Goal: Navigation & Orientation: Find specific page/section

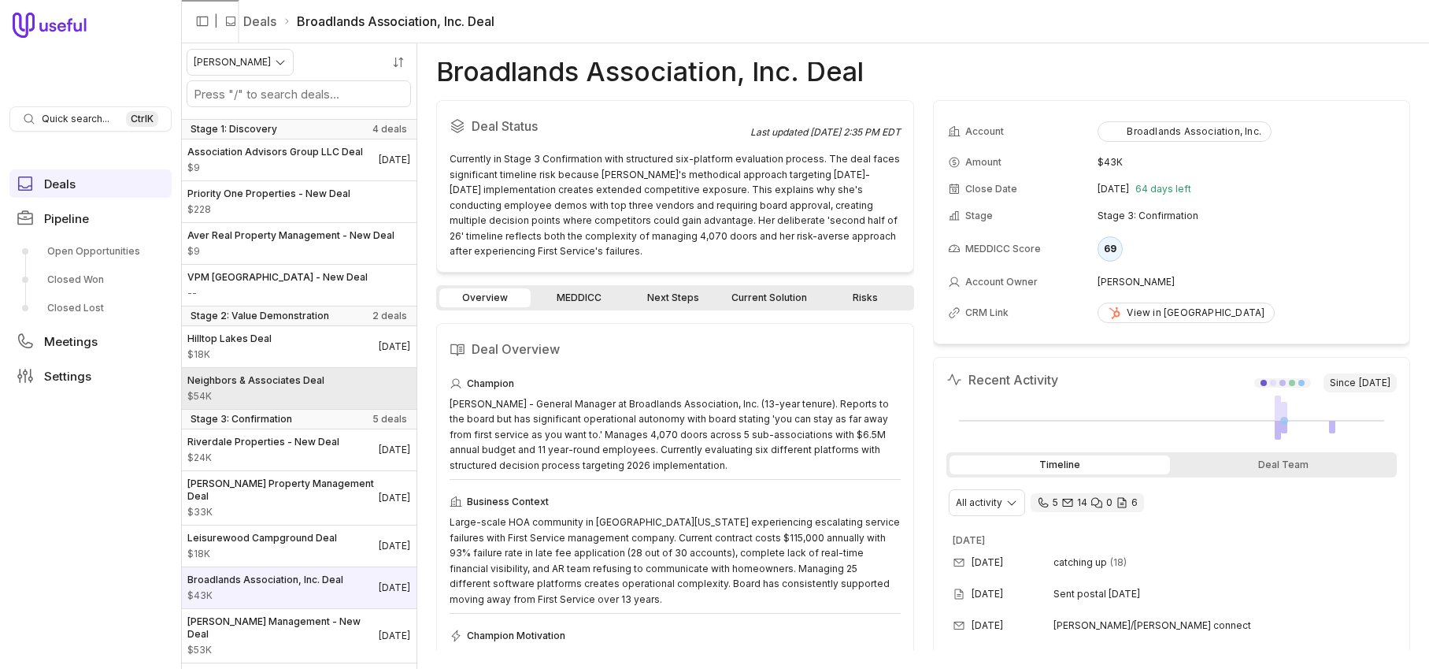
click at [261, 387] on span "Neighbors & Associates Deal" at bounding box center [255, 380] width 137 height 13
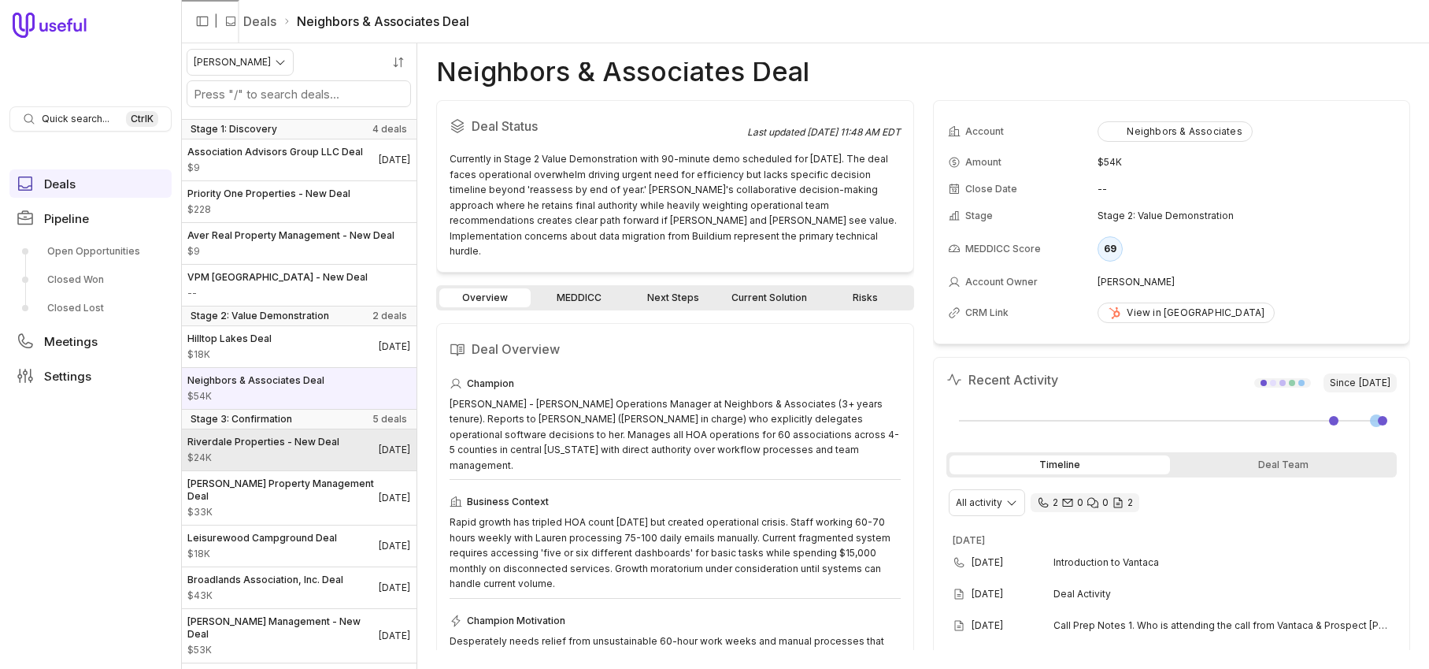
click at [299, 448] on span "Riverdale Properties - New Deal" at bounding box center [263, 441] width 152 height 13
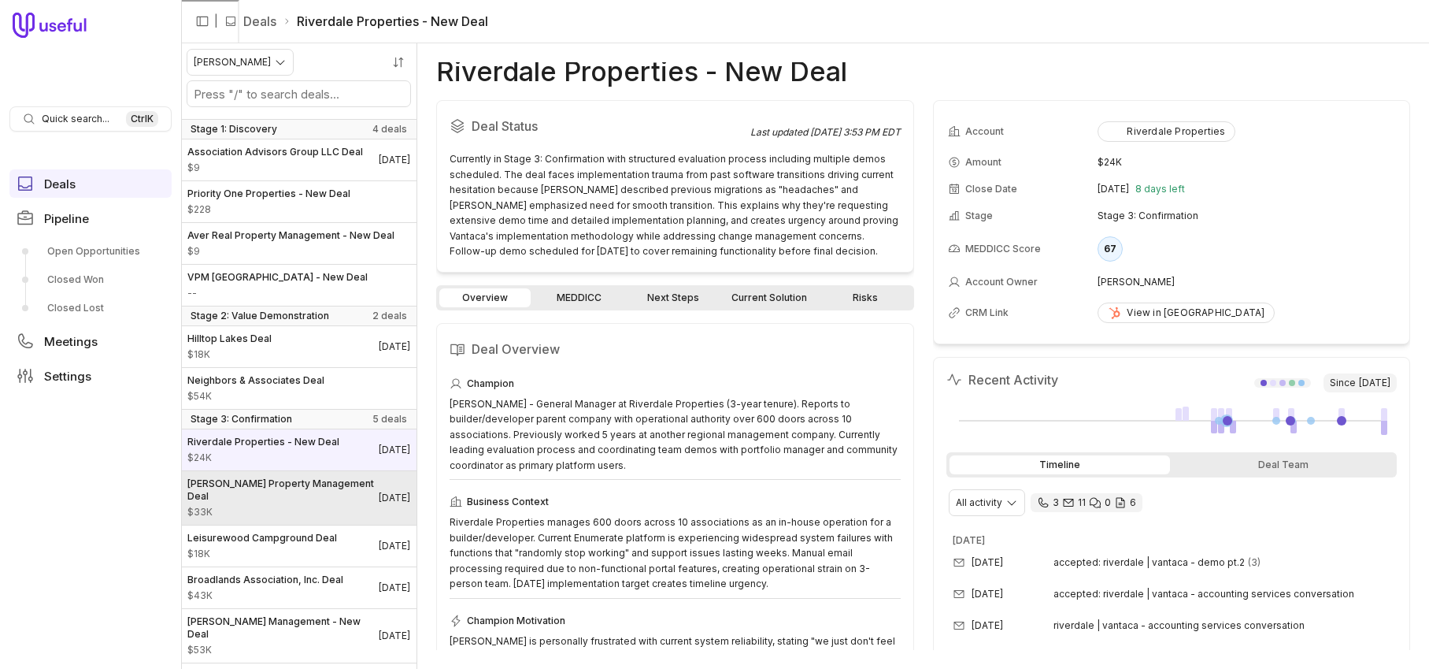
click at [229, 513] on span "$33K" at bounding box center [282, 512] width 191 height 13
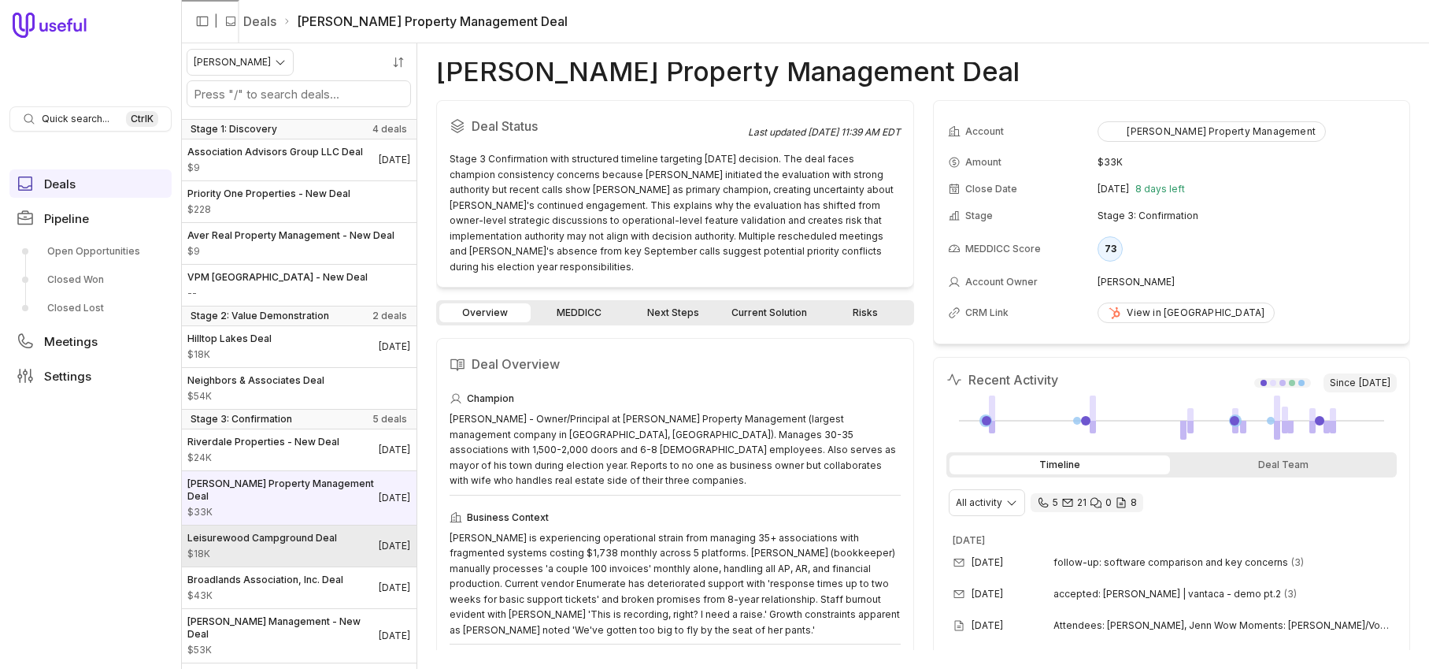
click at [261, 549] on span "$18K" at bounding box center [262, 553] width 150 height 13
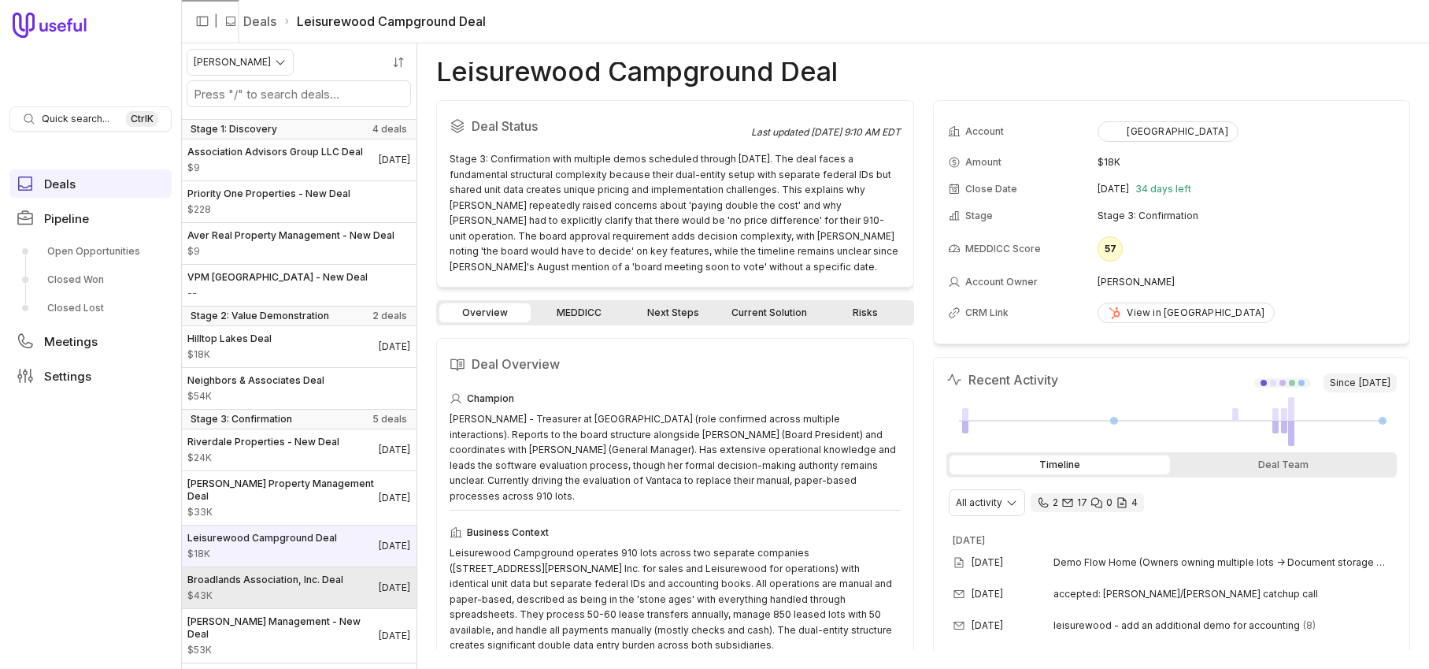
click at [269, 589] on span "$43K" at bounding box center [265, 595] width 156 height 13
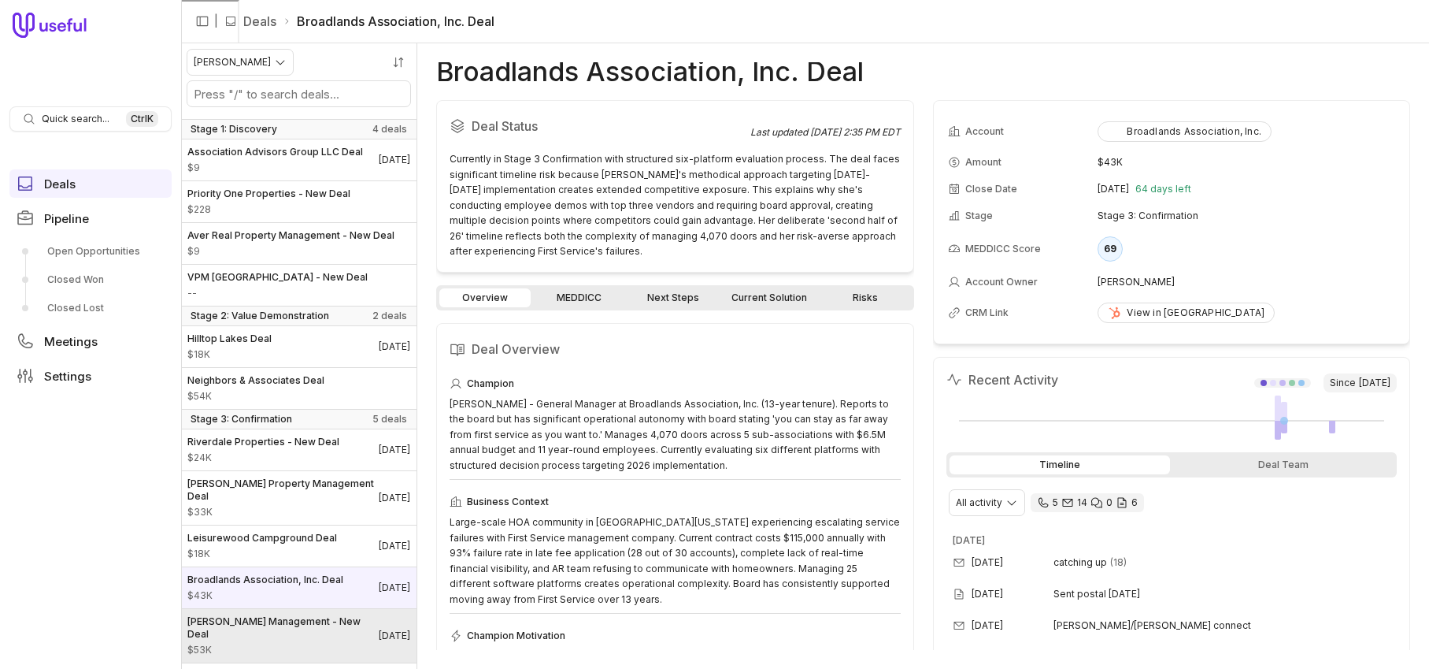
click at [281, 643] on span "$53K" at bounding box center [282, 649] width 191 height 13
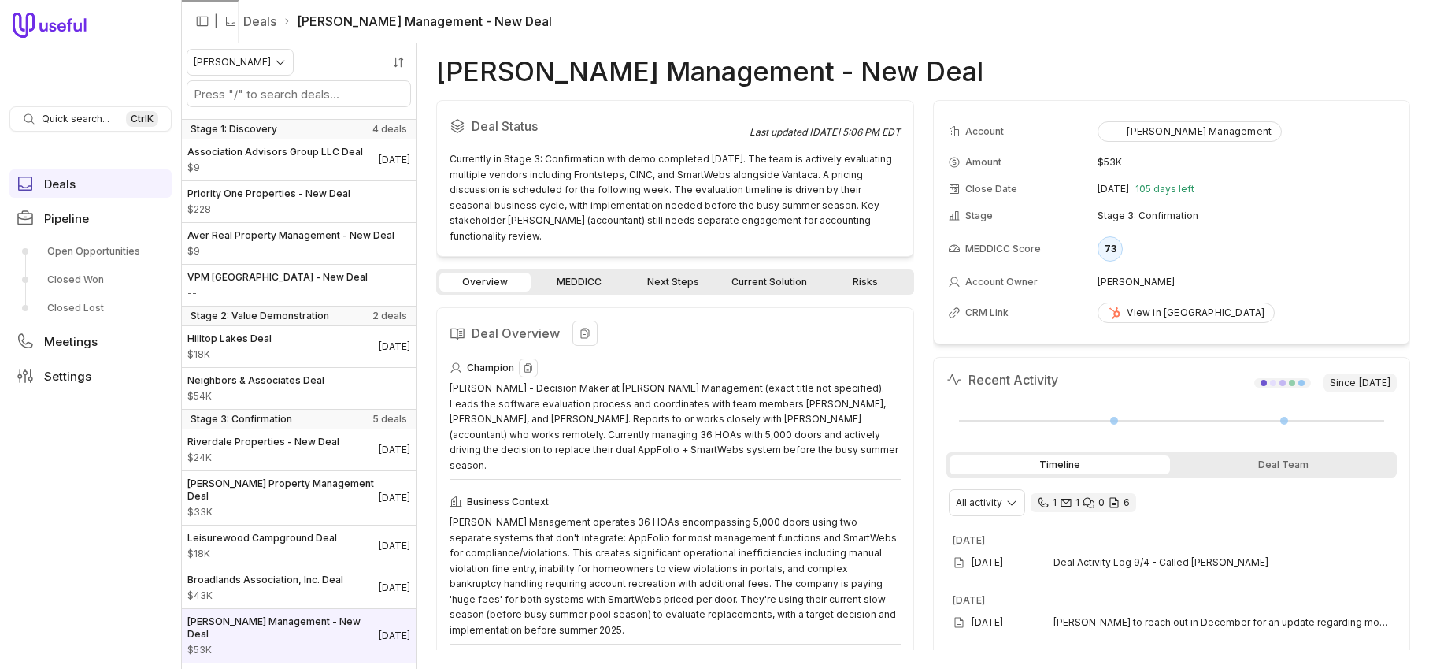
click at [593, 400] on div "[PERSON_NAME] - Decision Maker at [PERSON_NAME] Management (exact title not spe…" at bounding box center [675, 426] width 451 height 92
